Goal: Information Seeking & Learning: Learn about a topic

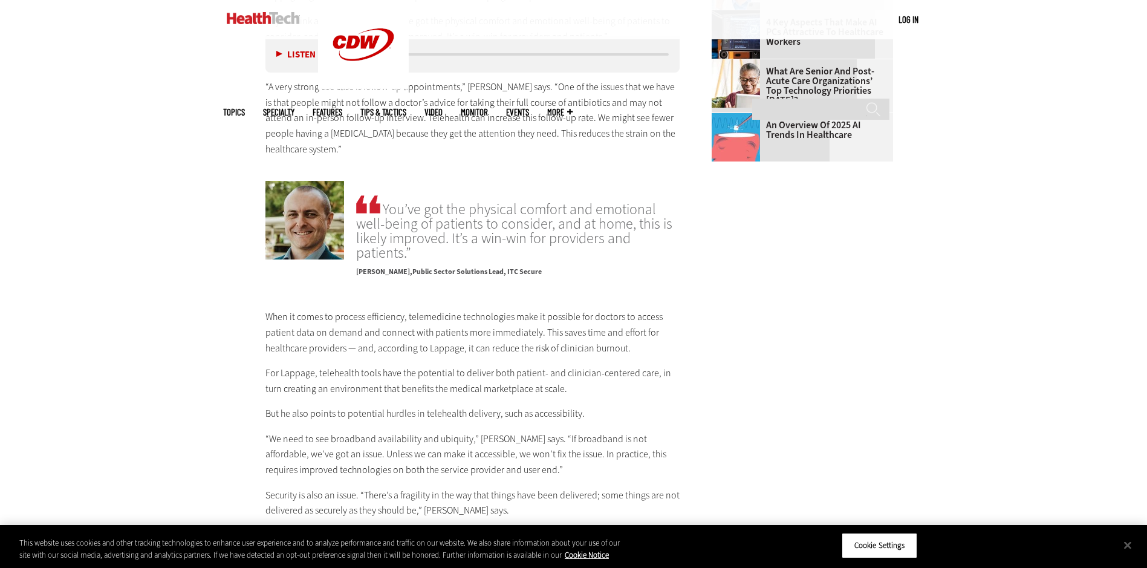
scroll to position [1572, 0]
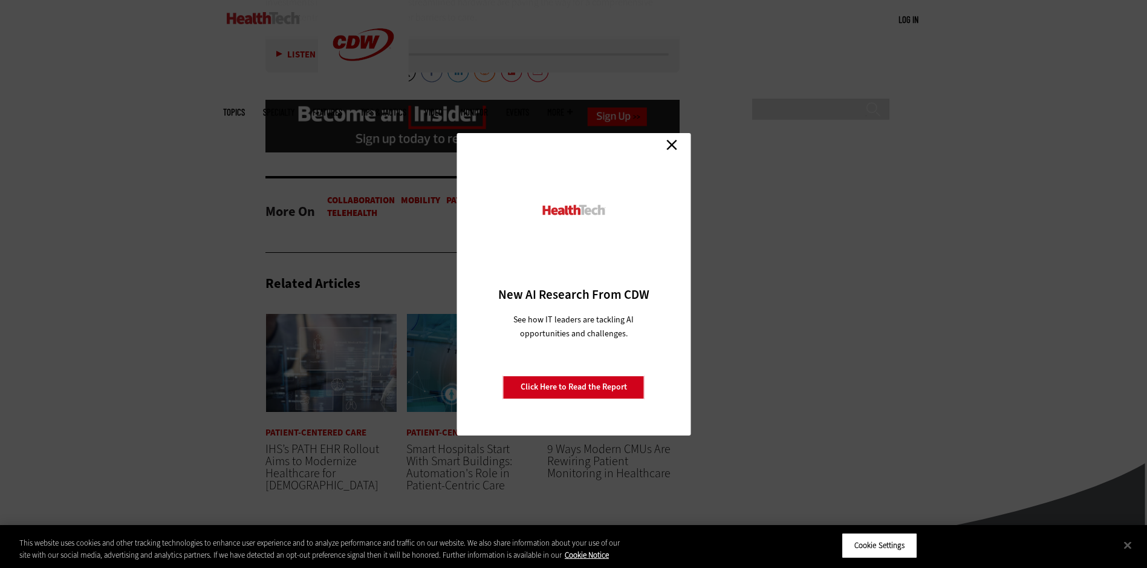
scroll to position [2418, 0]
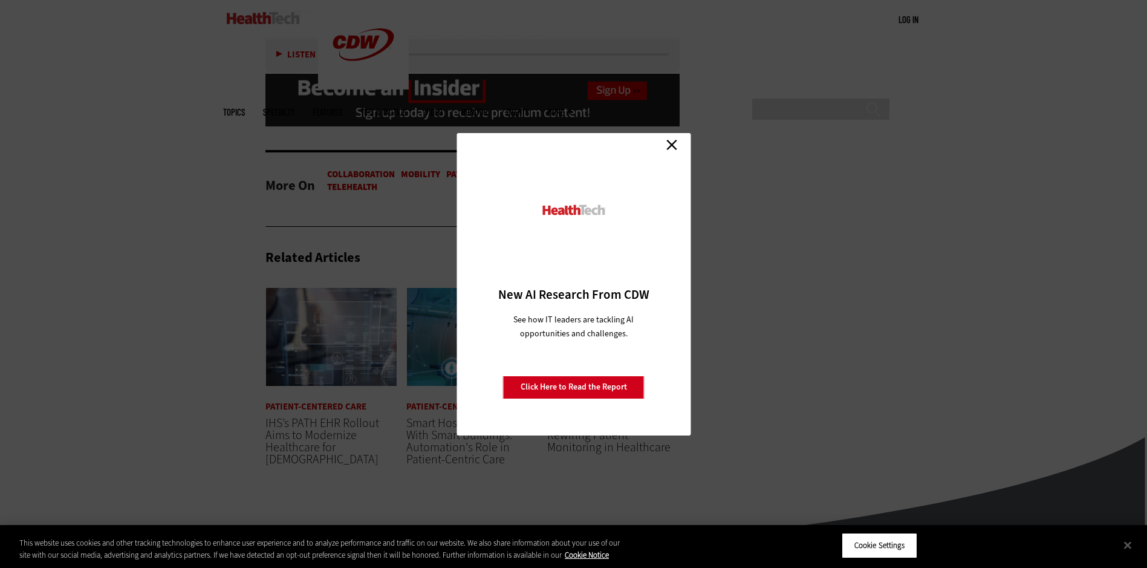
click at [672, 145] on link "Close" at bounding box center [672, 145] width 18 height 18
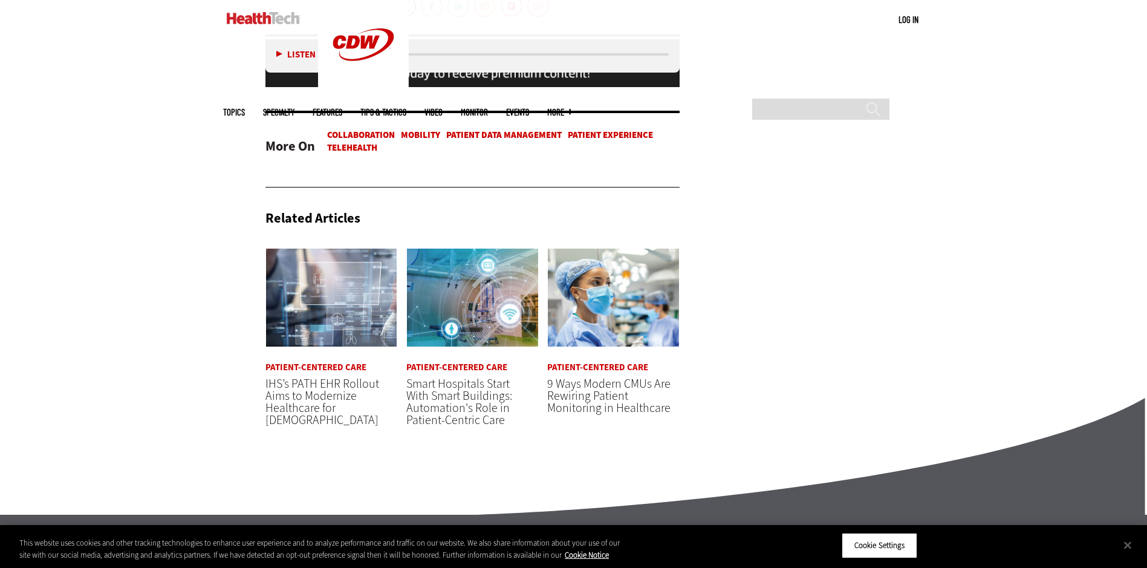
scroll to position [2479, 0]
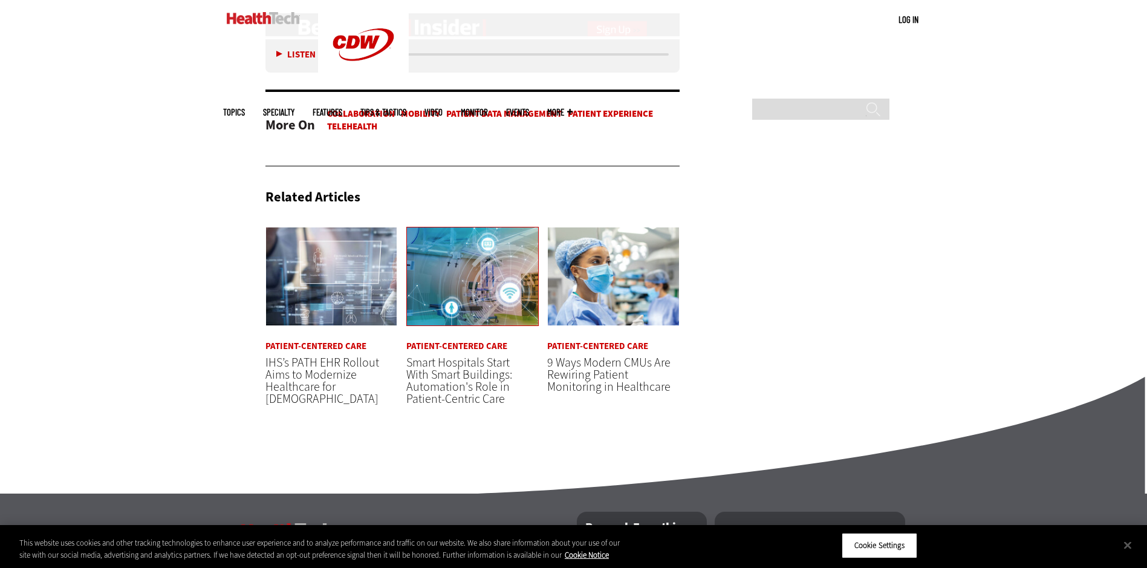
click at [466, 262] on img at bounding box center [472, 277] width 132 height 100
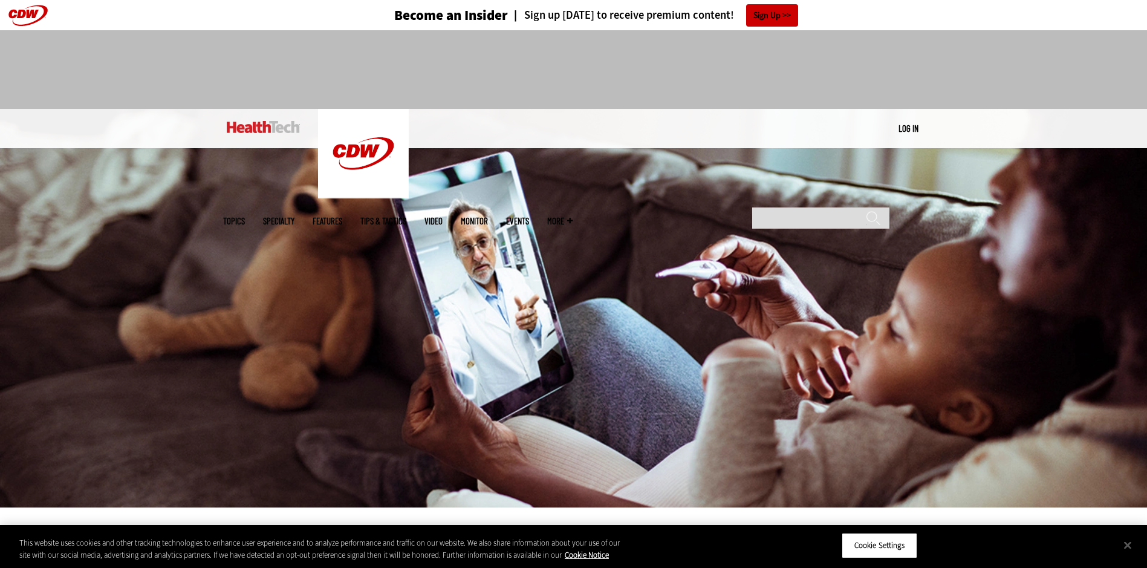
drag, startPoint x: 0, startPoint y: 0, endPoint x: 332, endPoint y: 278, distance: 432.7
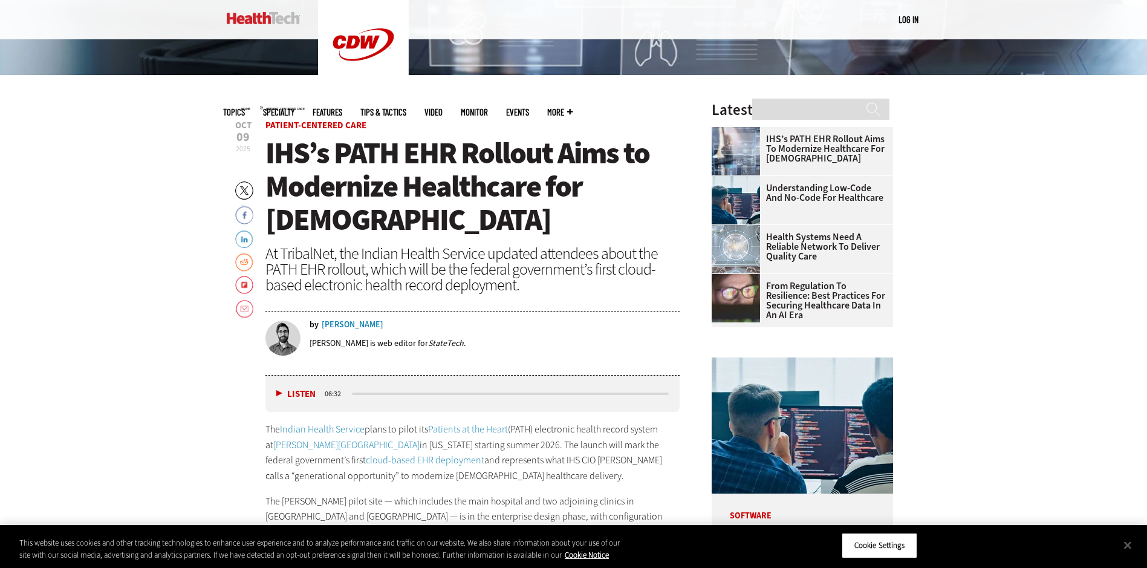
scroll to position [423, 0]
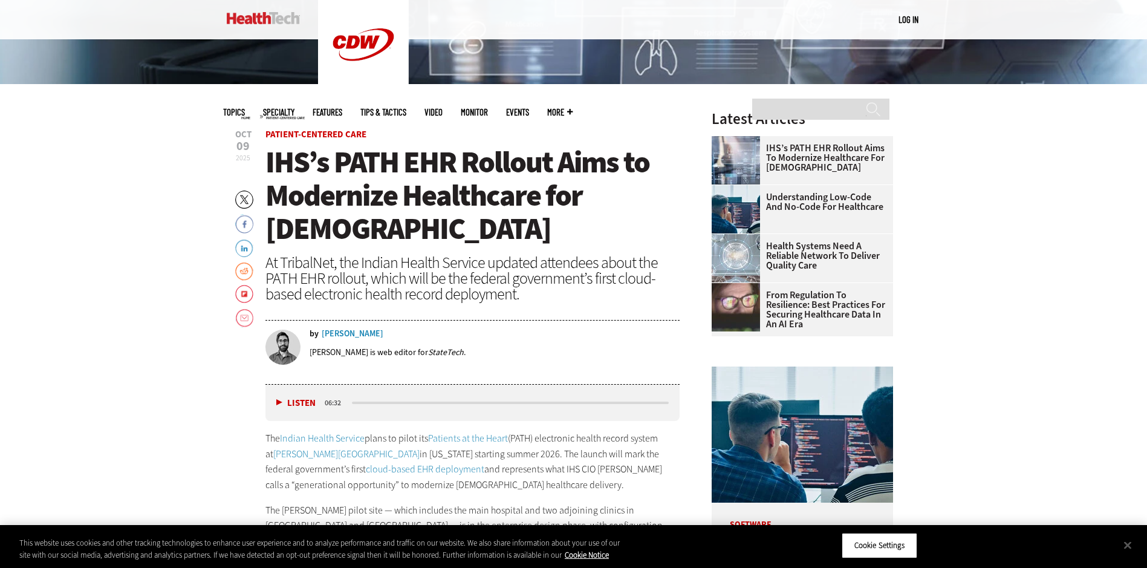
click at [743, 256] on img at bounding box center [736, 258] width 48 height 48
